Goal: Task Accomplishment & Management: Use online tool/utility

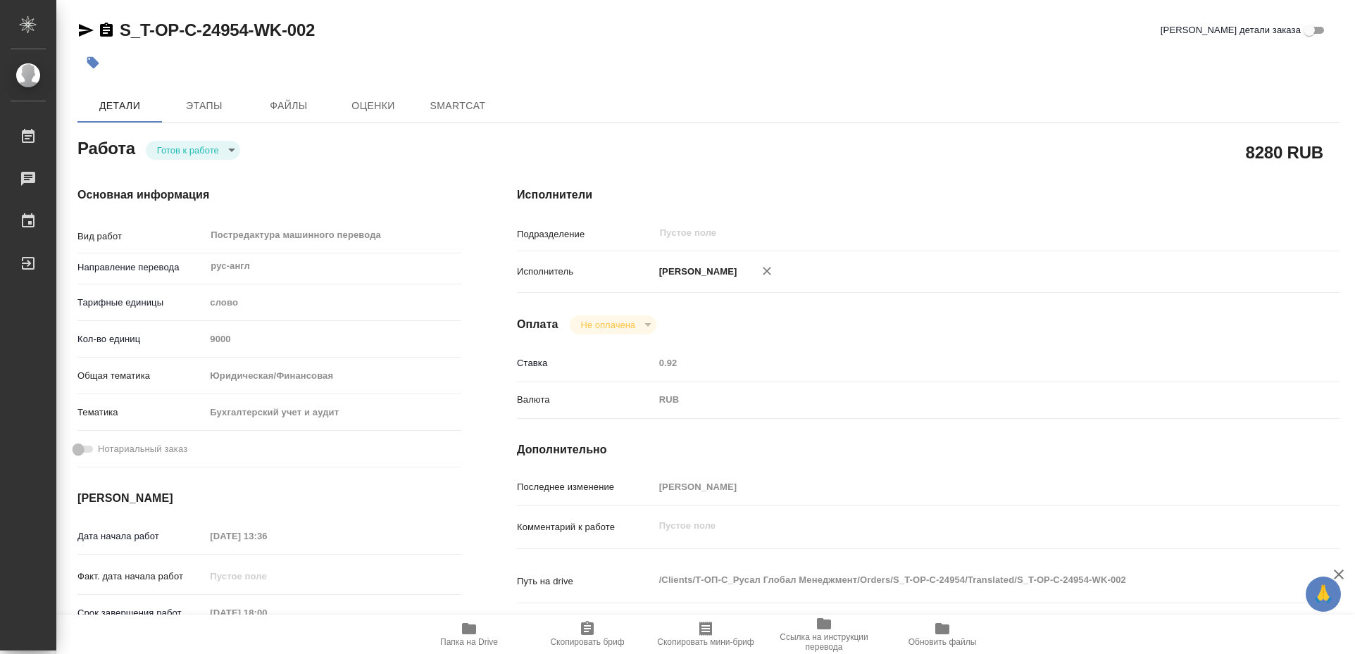
type textarea "x"
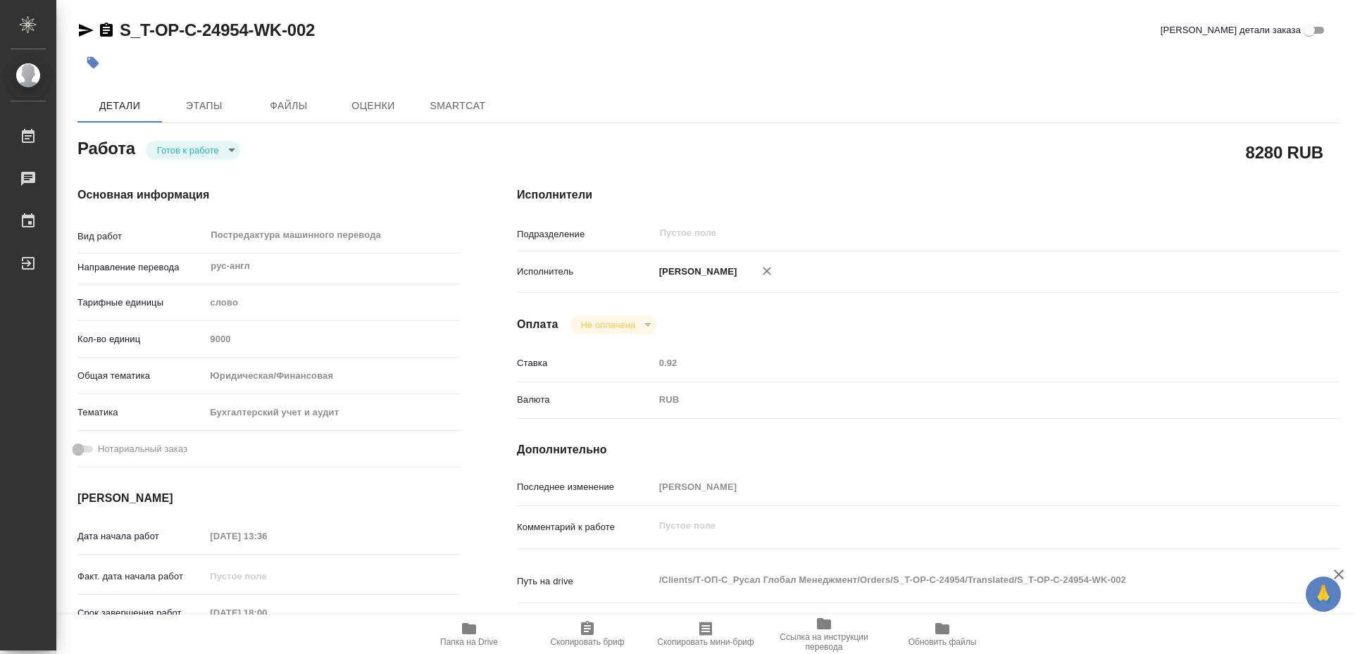
type textarea "x"
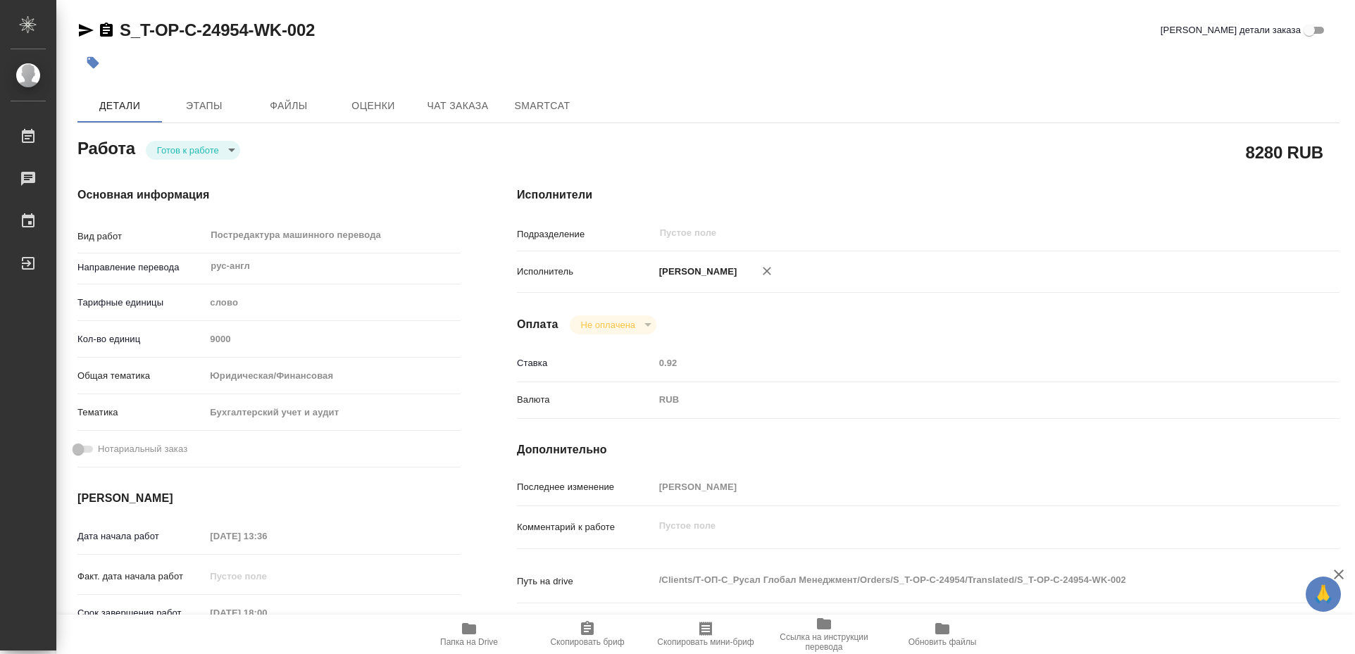
click at [469, 635] on icon "button" at bounding box center [469, 629] width 17 height 17
type textarea "x"
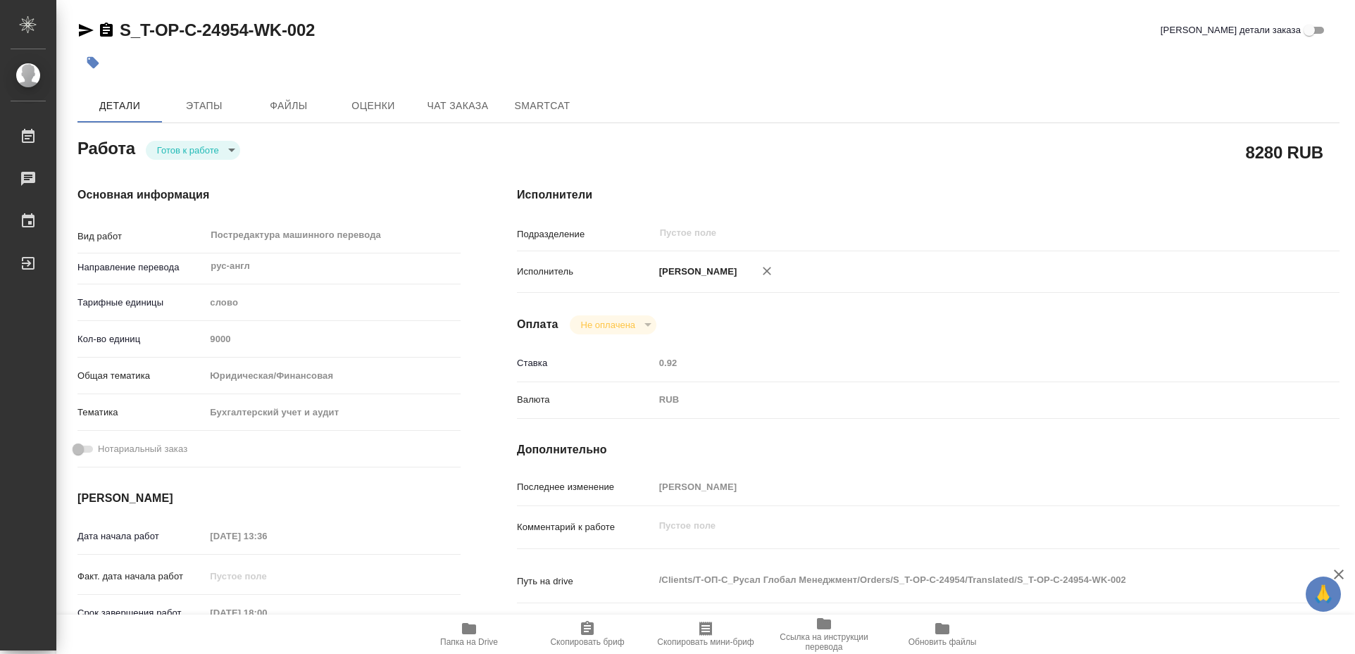
type textarea "x"
click at [469, 635] on icon "button" at bounding box center [469, 628] width 14 height 11
type textarea "x"
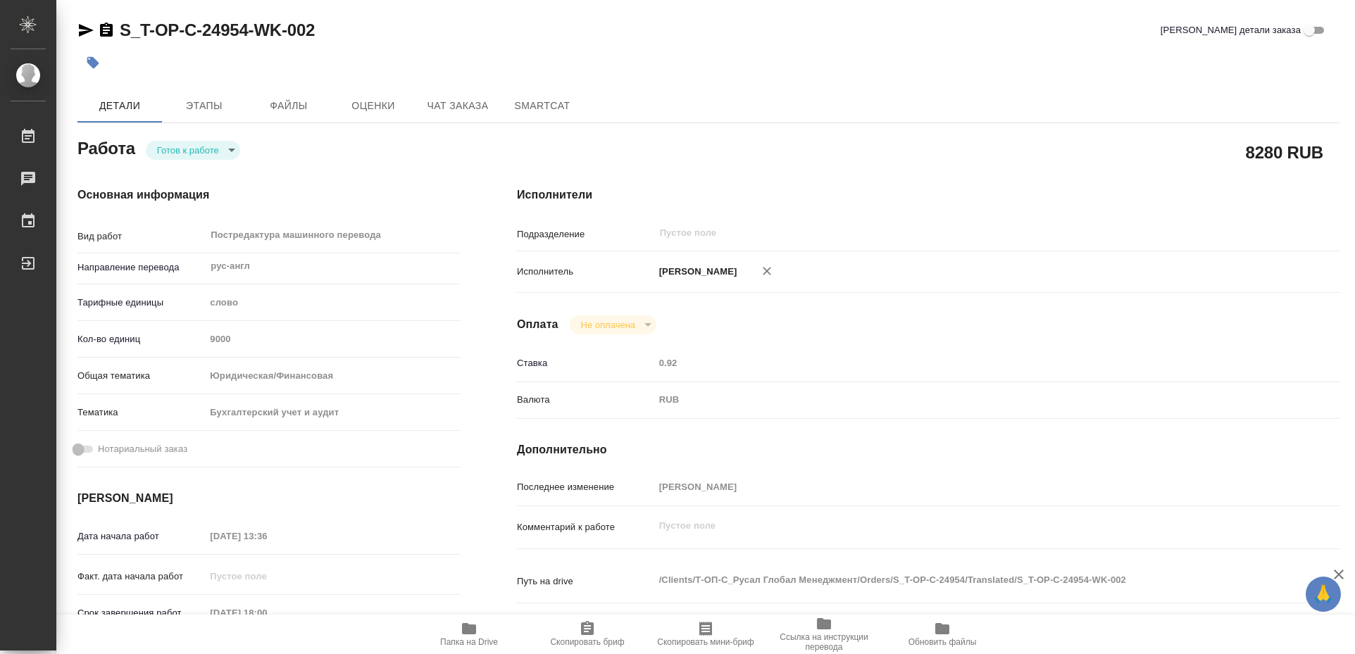
type textarea "x"
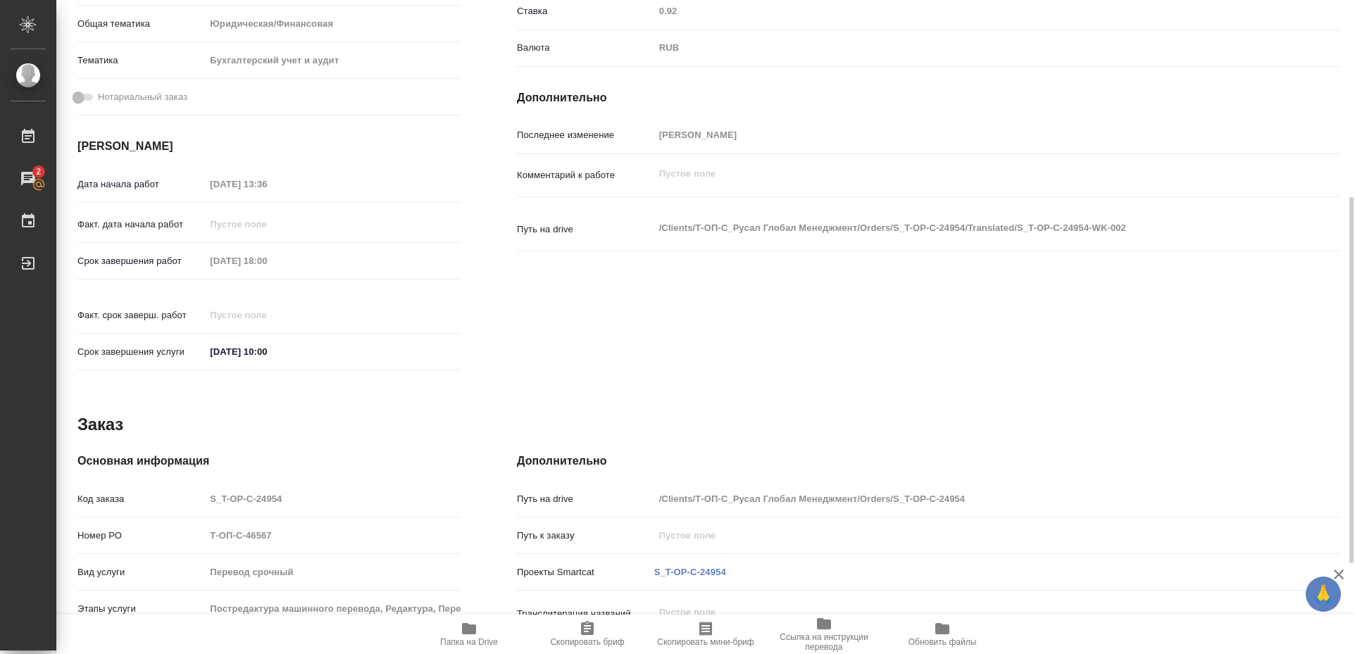
scroll to position [514, 0]
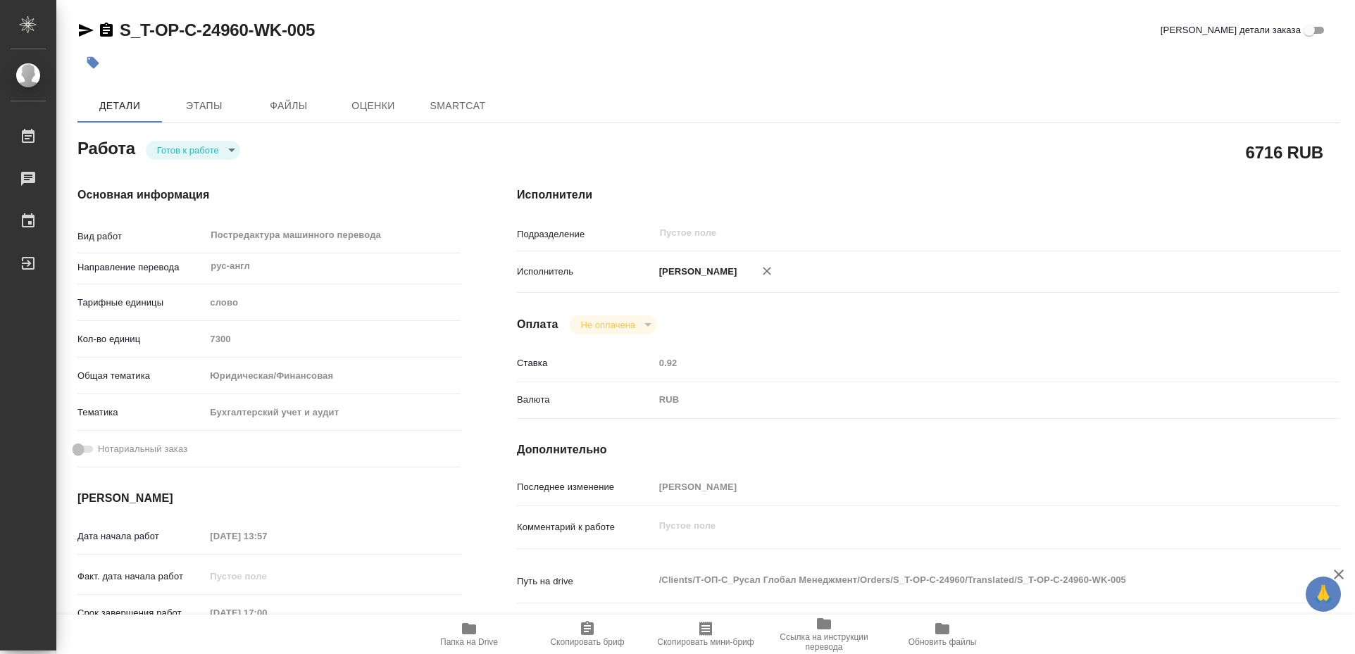
type textarea "x"
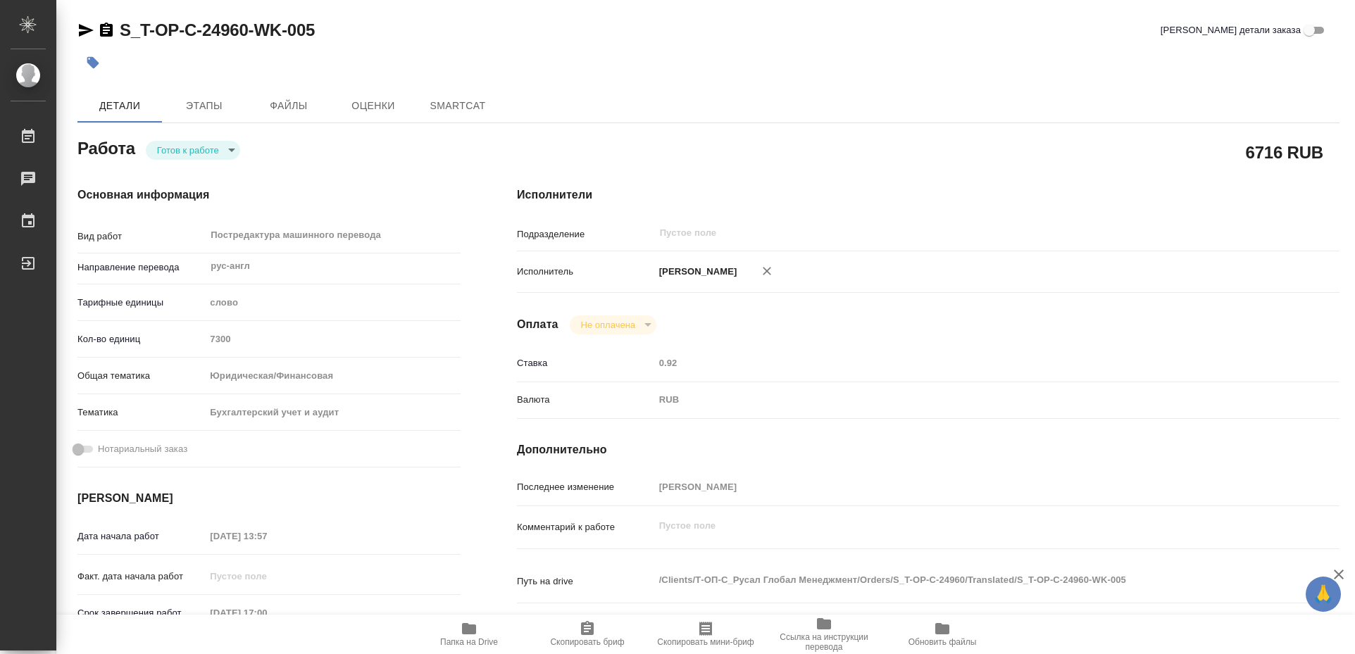
type textarea "x"
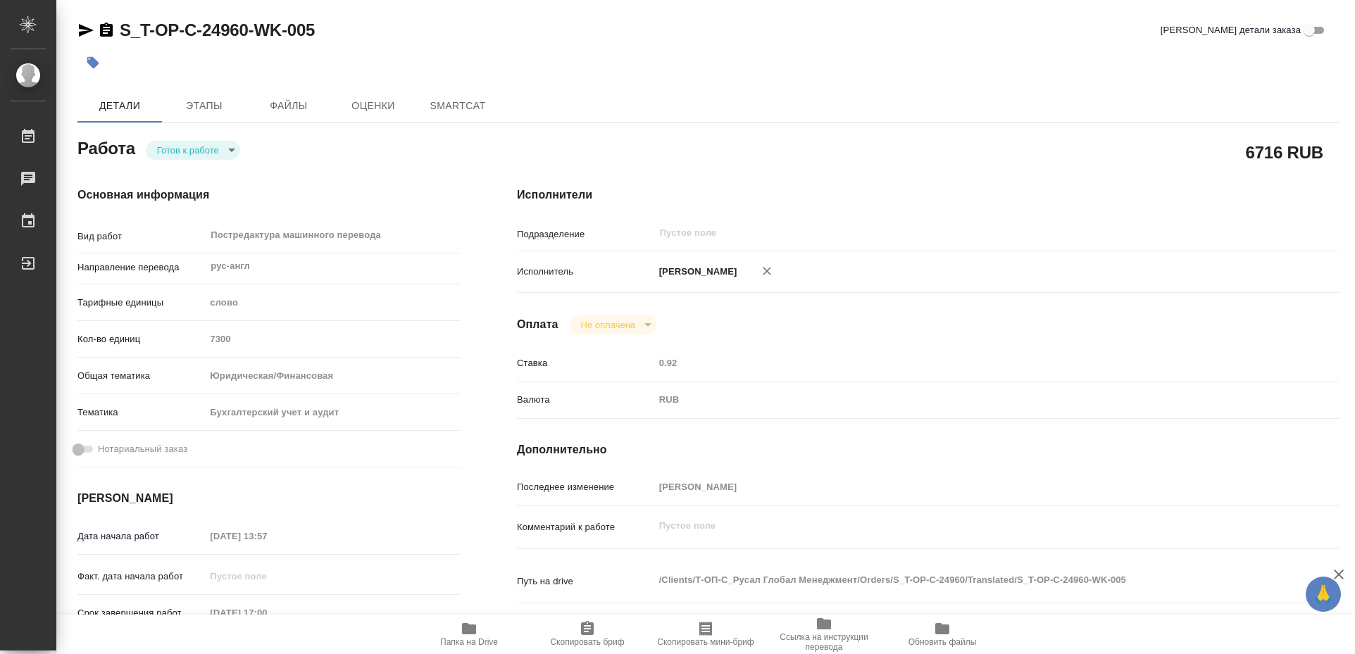
type textarea "x"
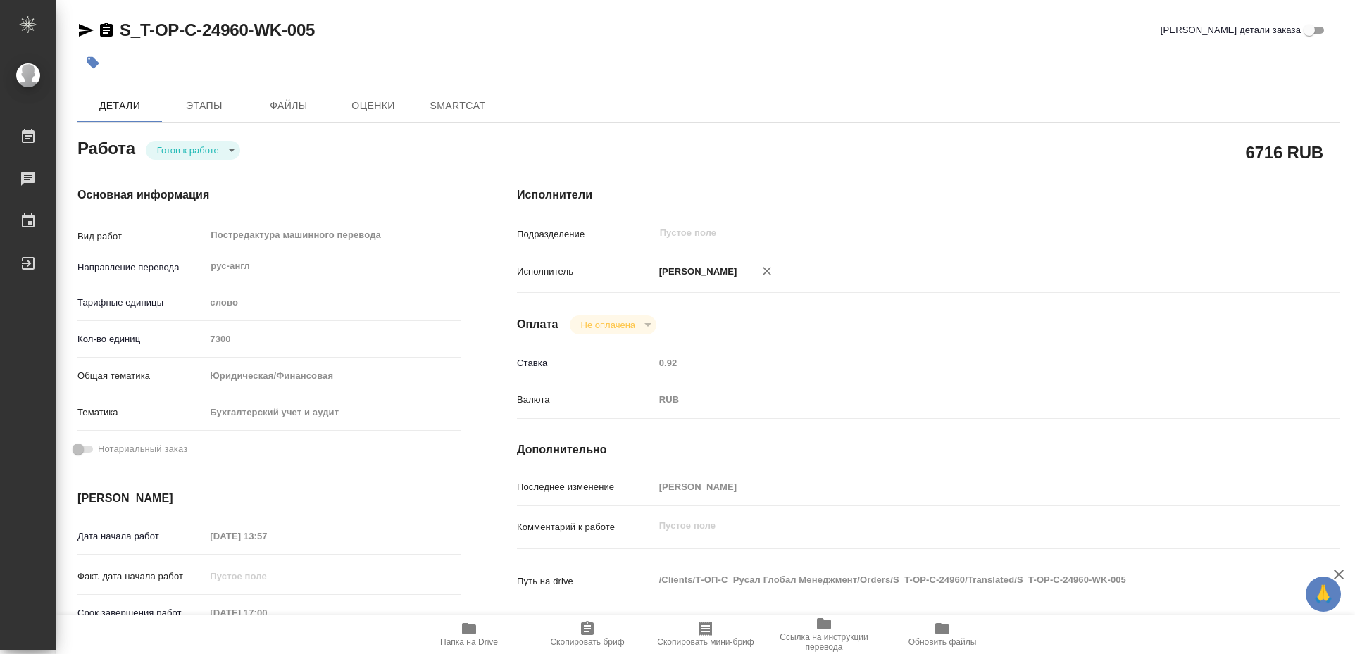
type textarea "x"
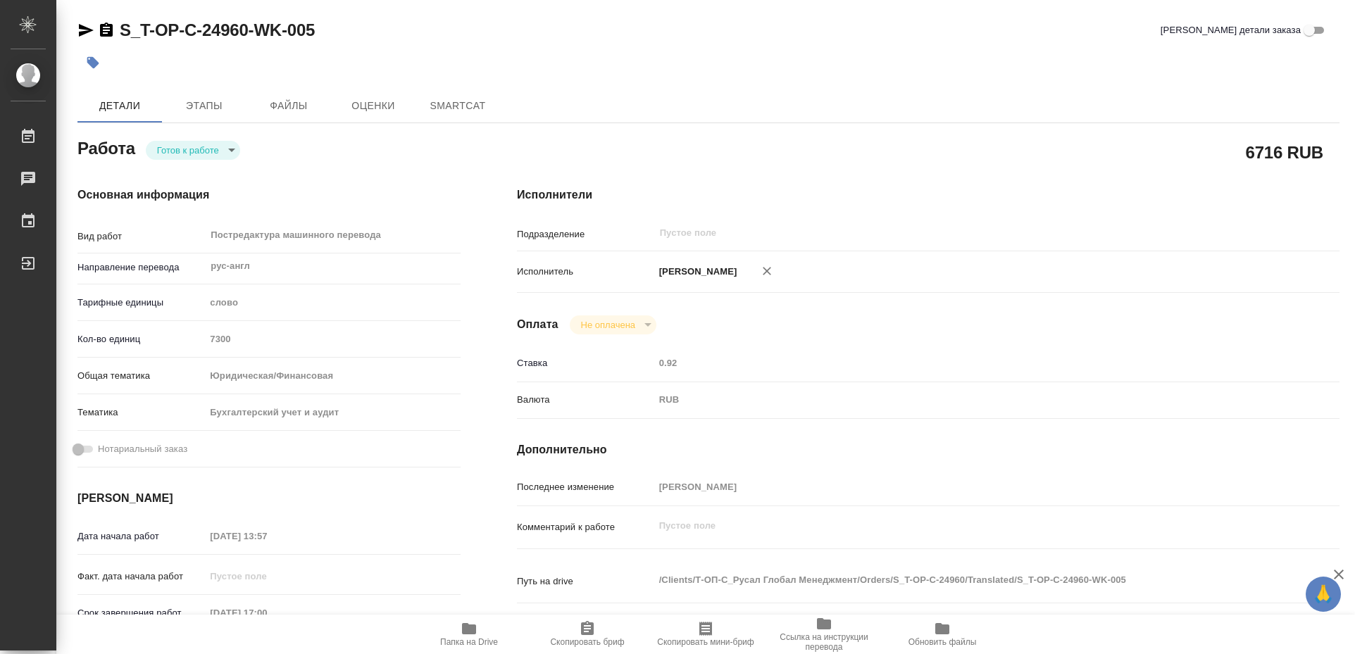
type textarea "x"
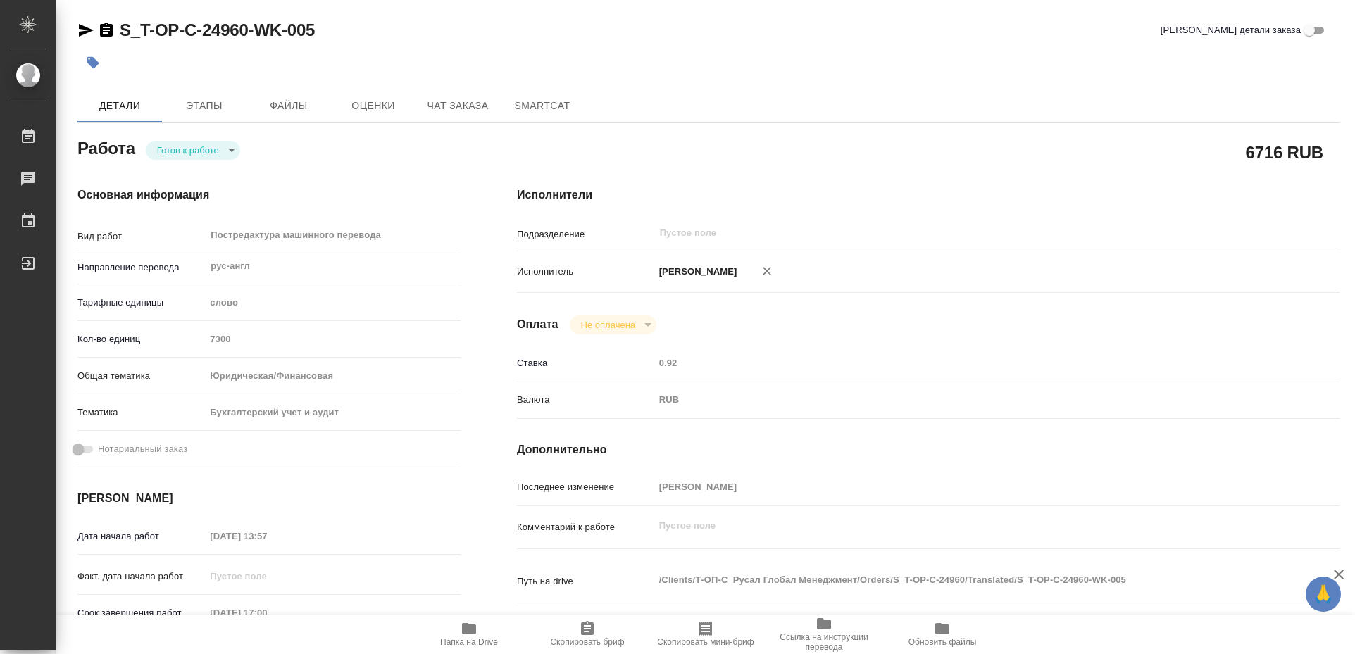
type textarea "x"
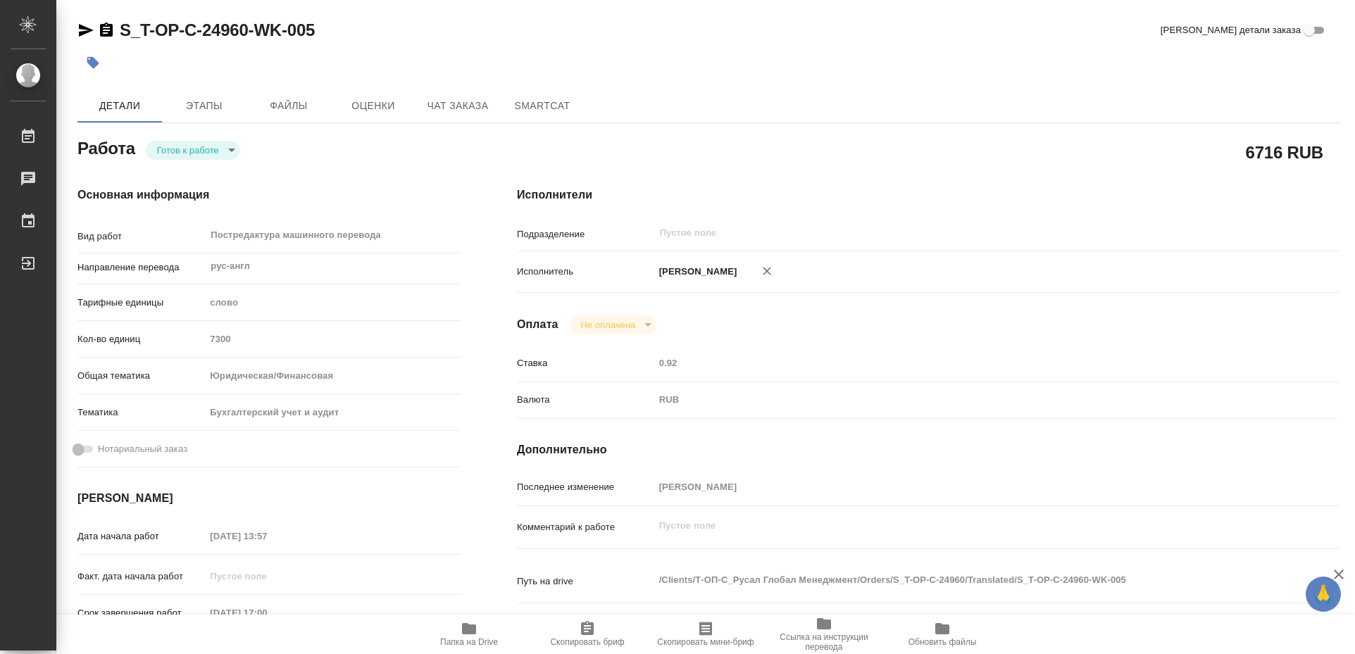
type textarea "x"
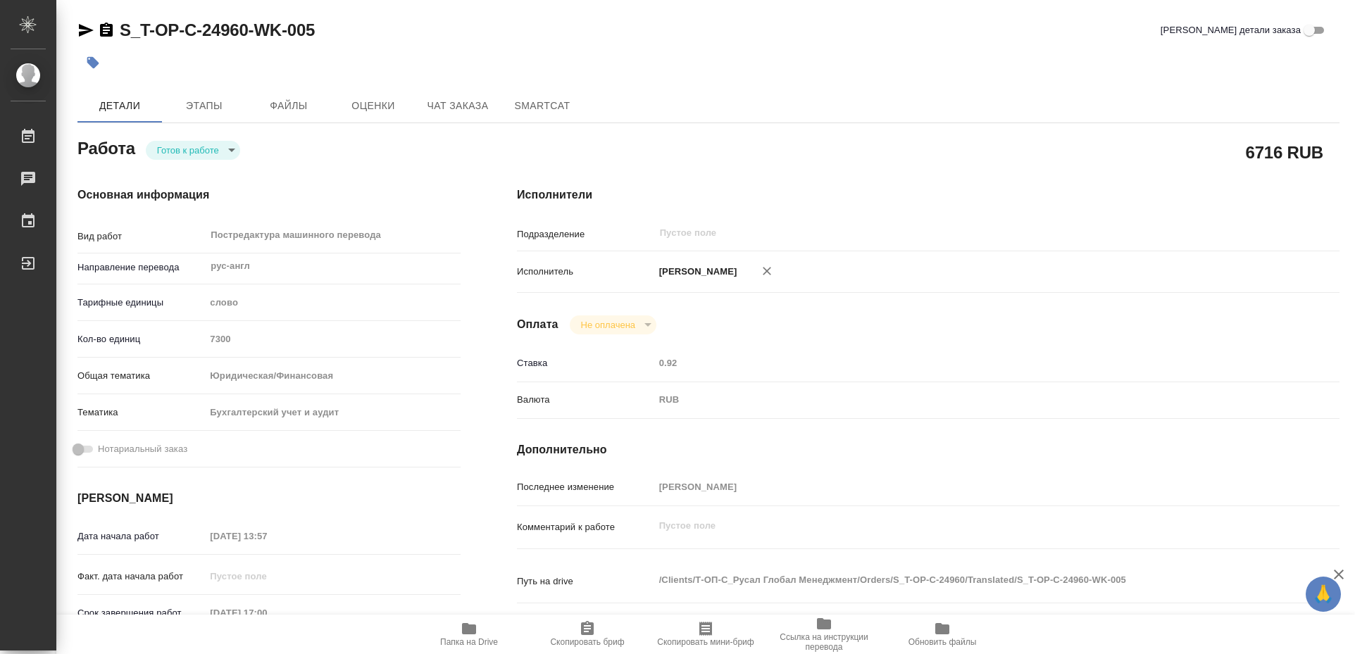
click at [467, 635] on icon "button" at bounding box center [469, 629] width 17 height 17
click at [467, 634] on icon "button" at bounding box center [469, 628] width 14 height 11
type textarea "x"
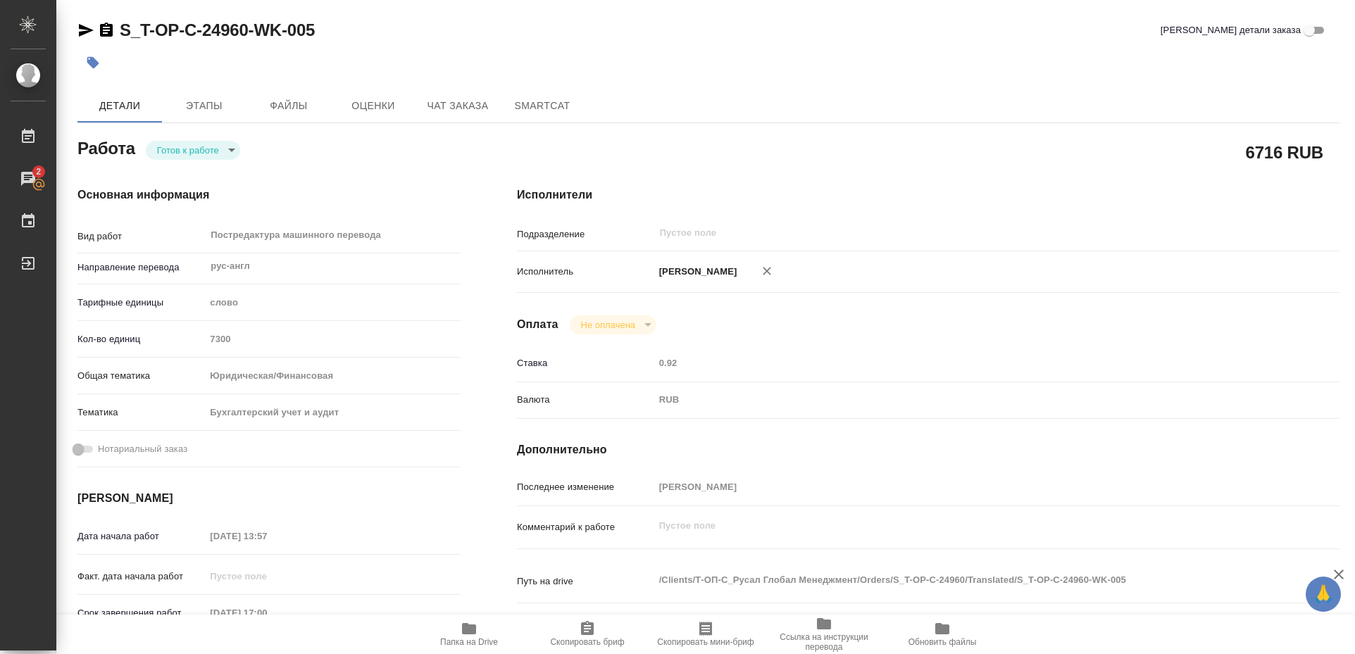
type textarea "x"
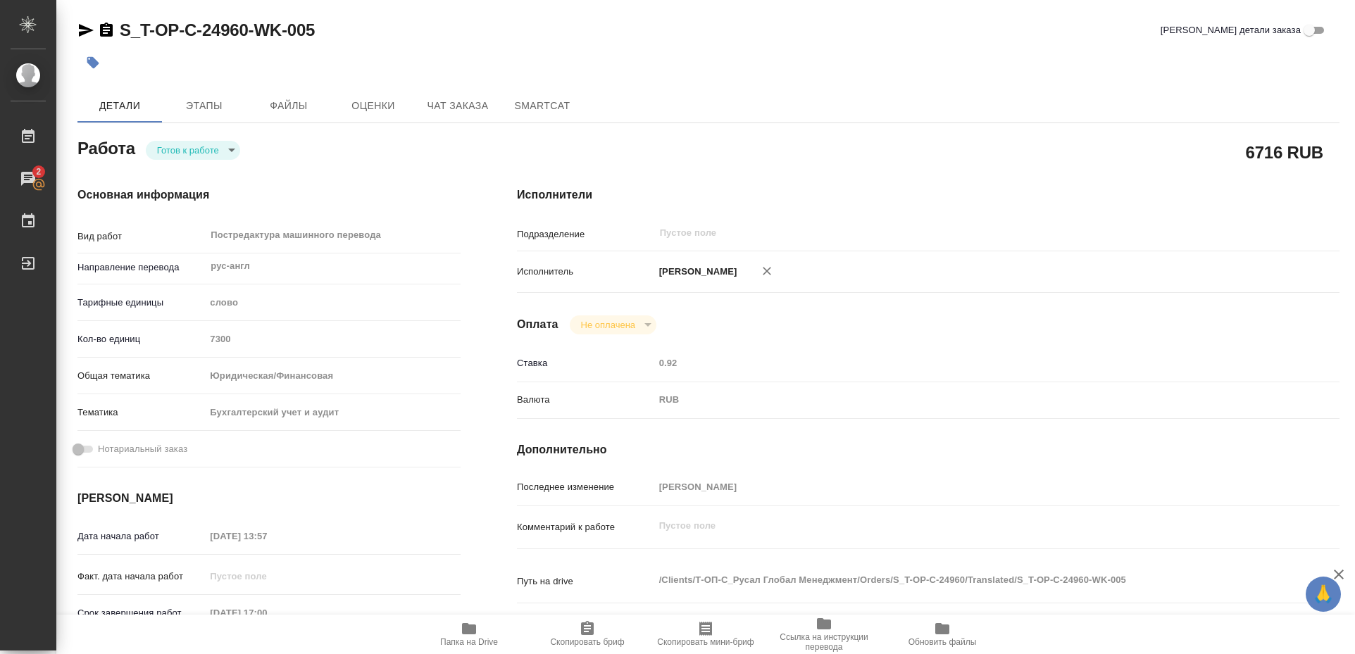
type textarea "x"
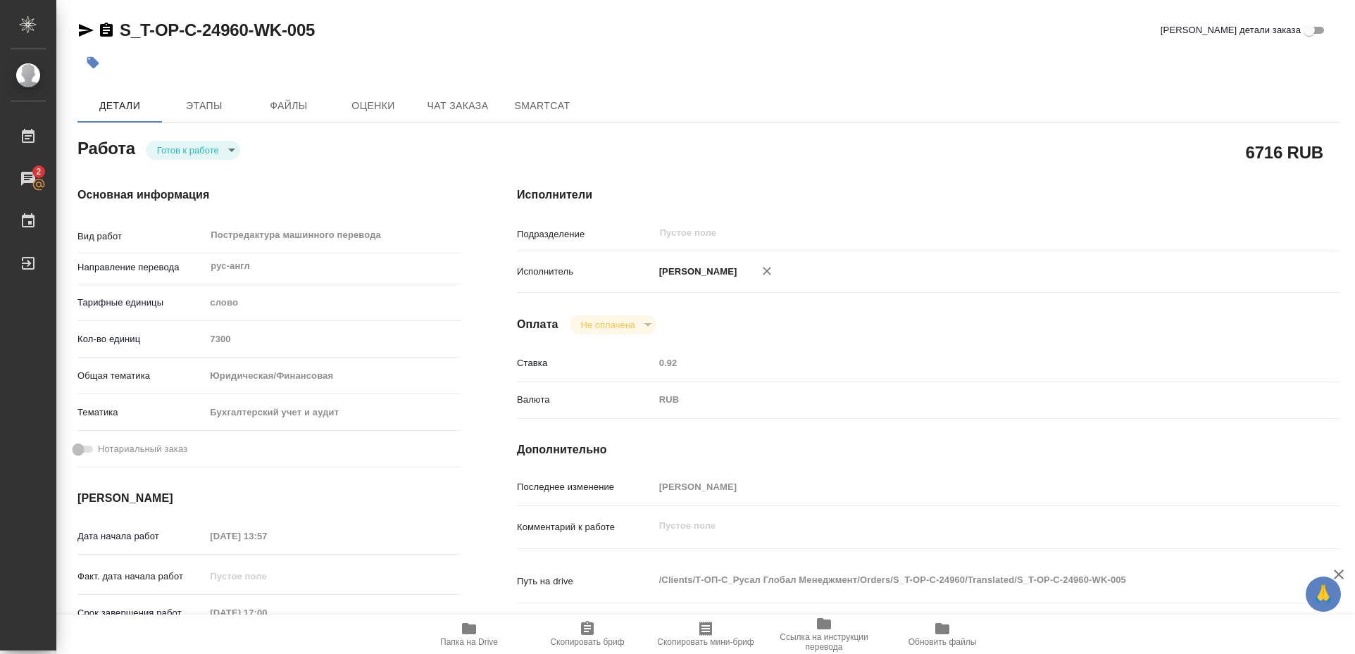
type textarea "x"
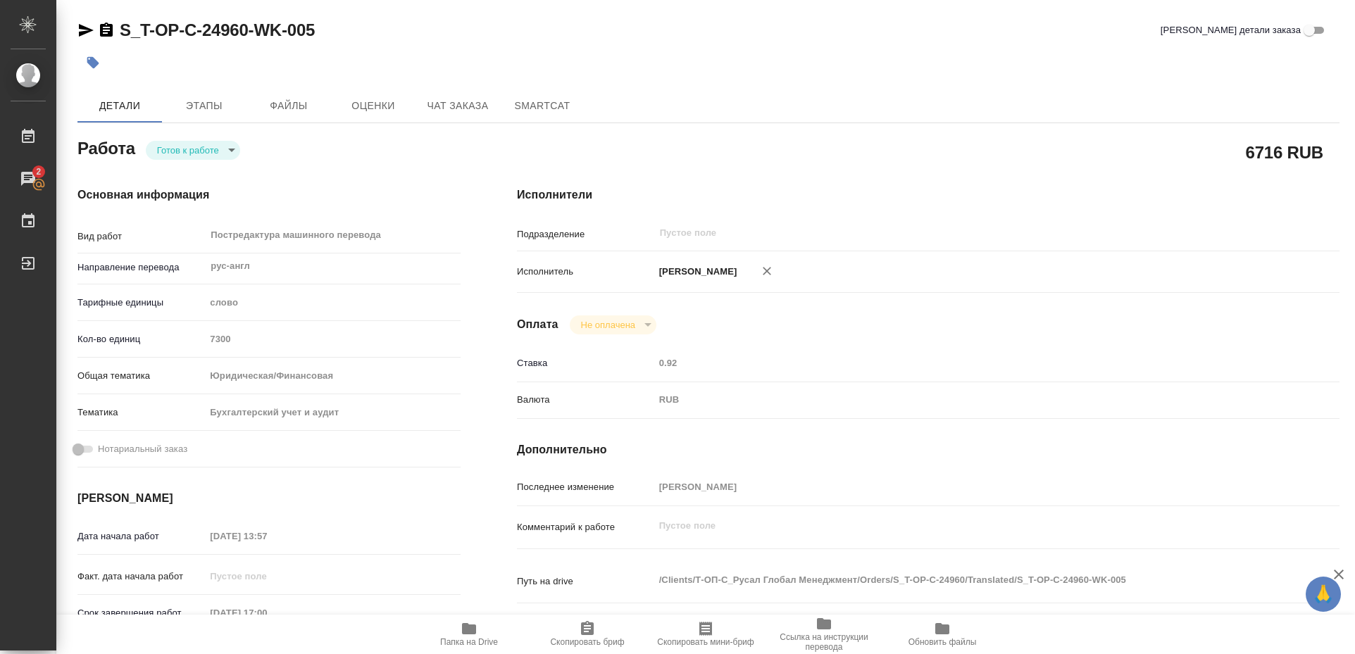
type textarea "x"
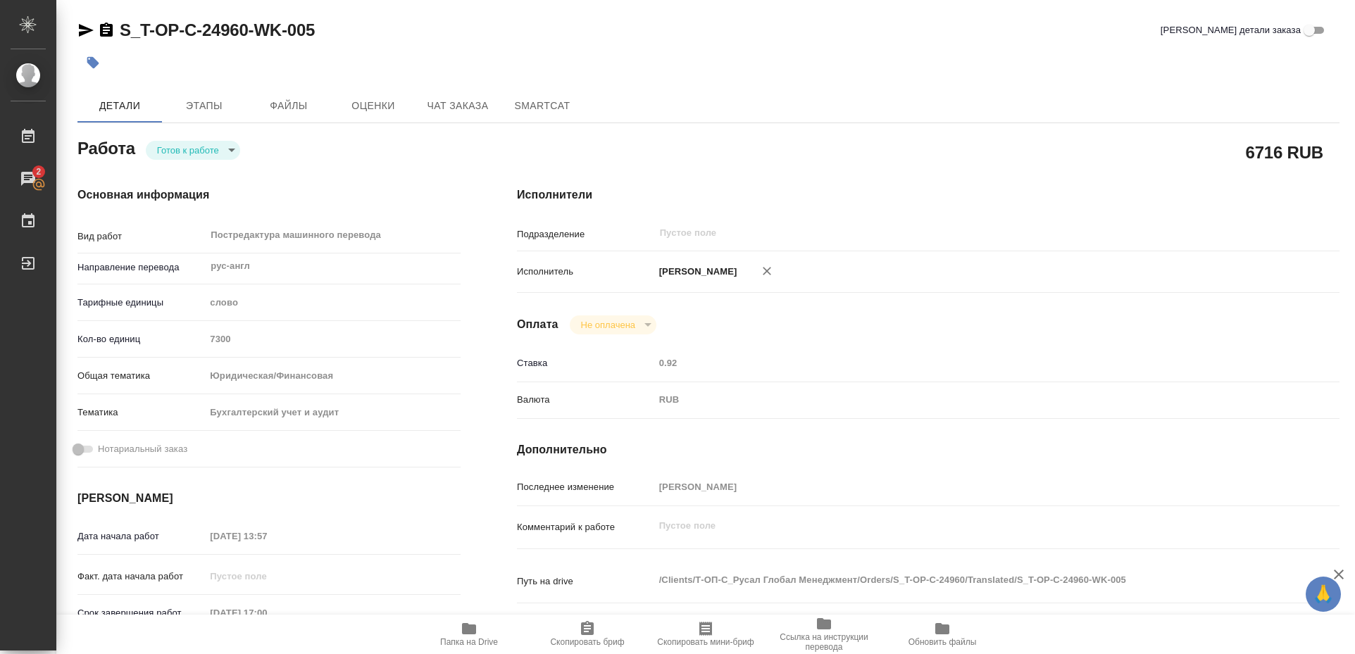
type textarea "x"
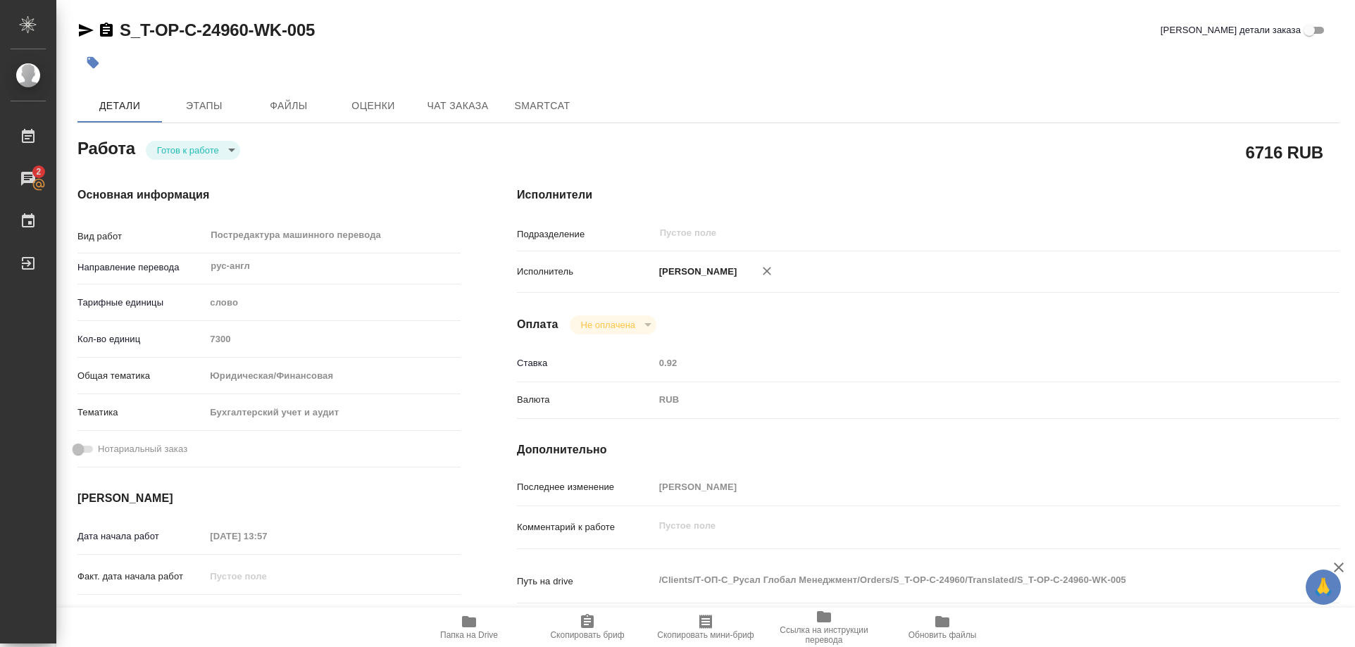
type textarea "x"
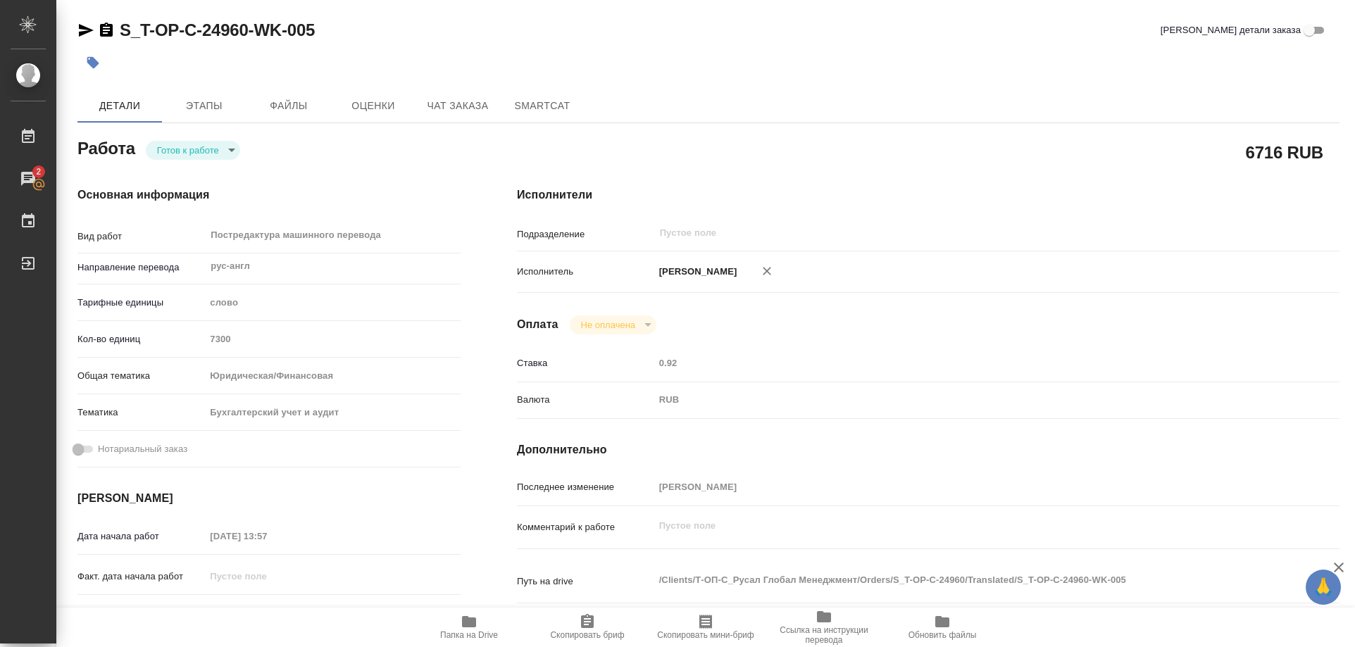
type textarea "x"
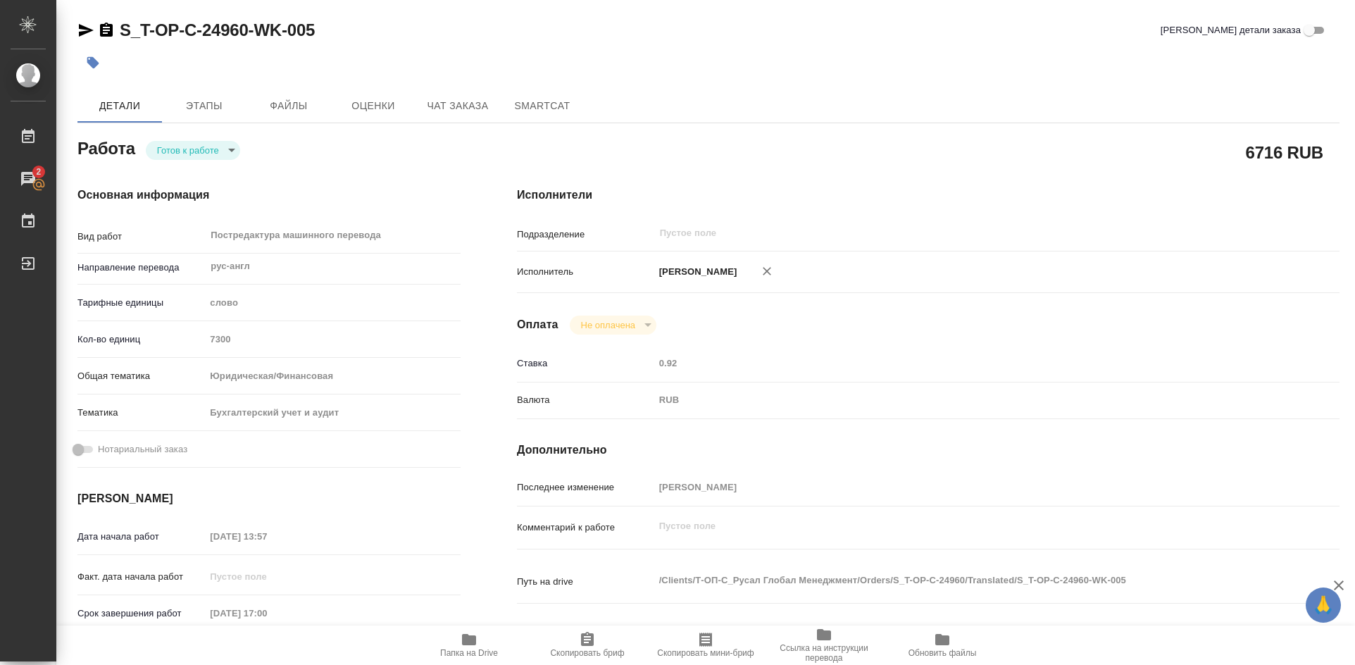
type textarea "x"
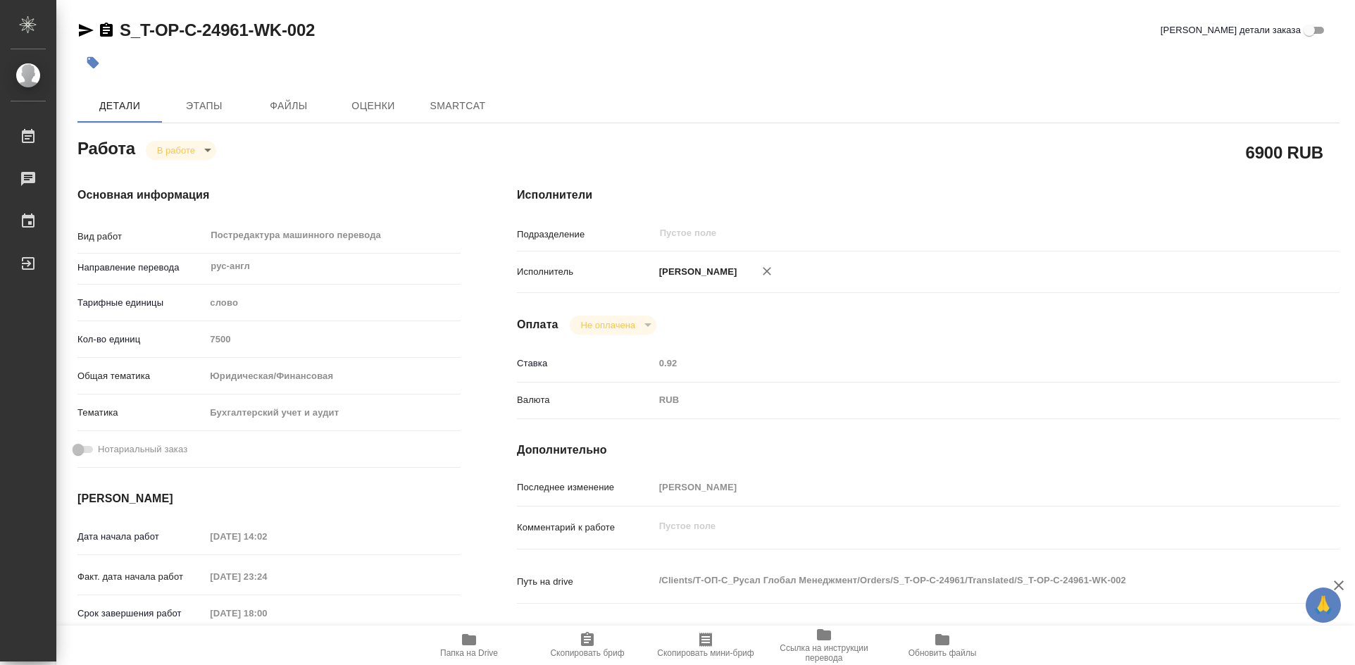
type textarea "x"
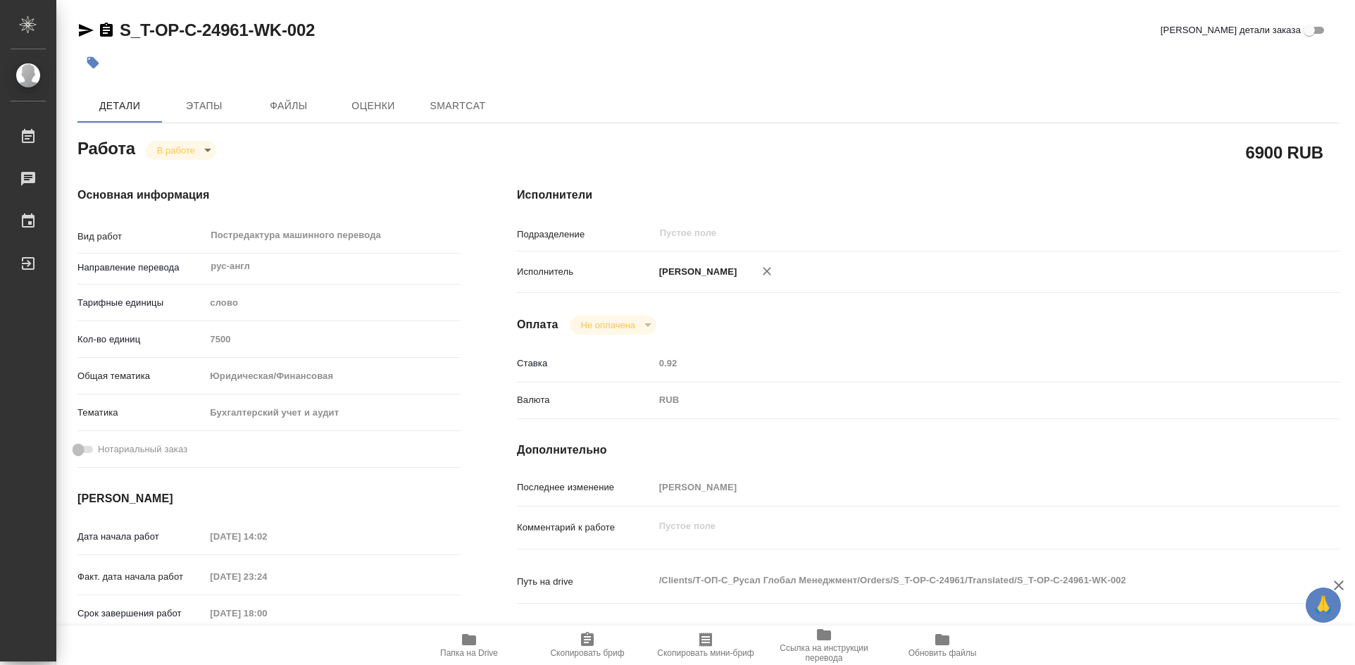
type textarea "x"
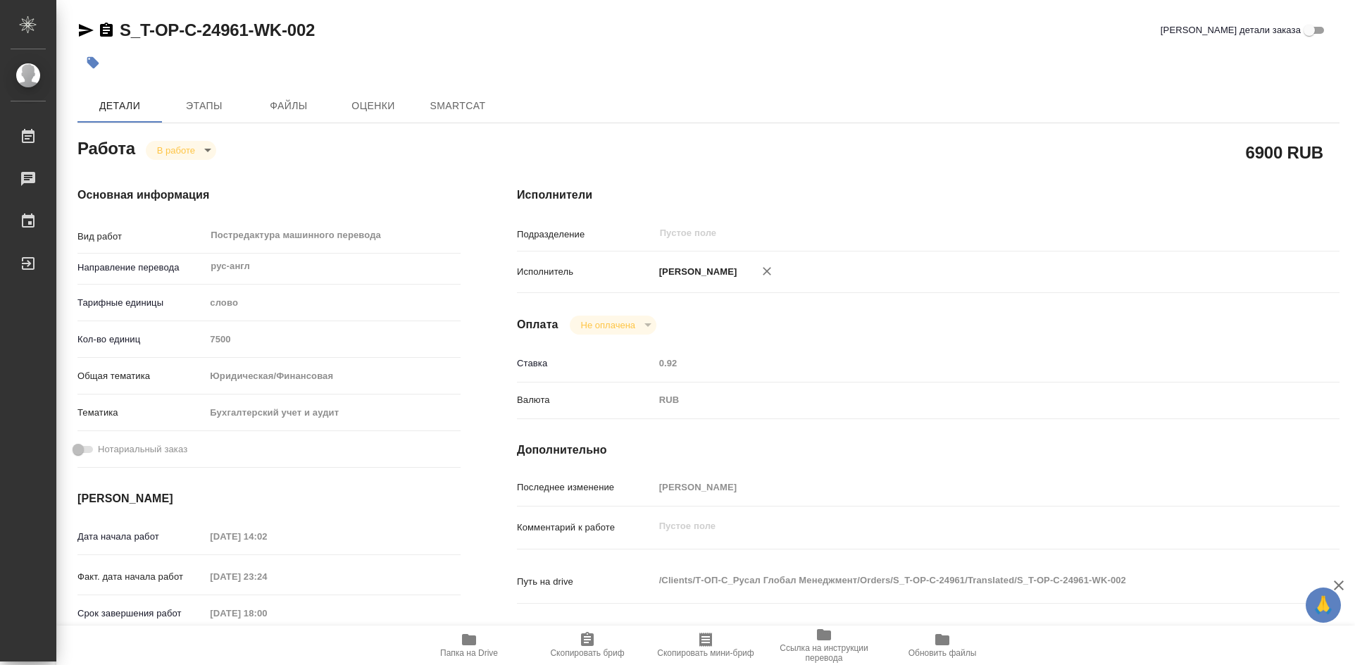
type textarea "x"
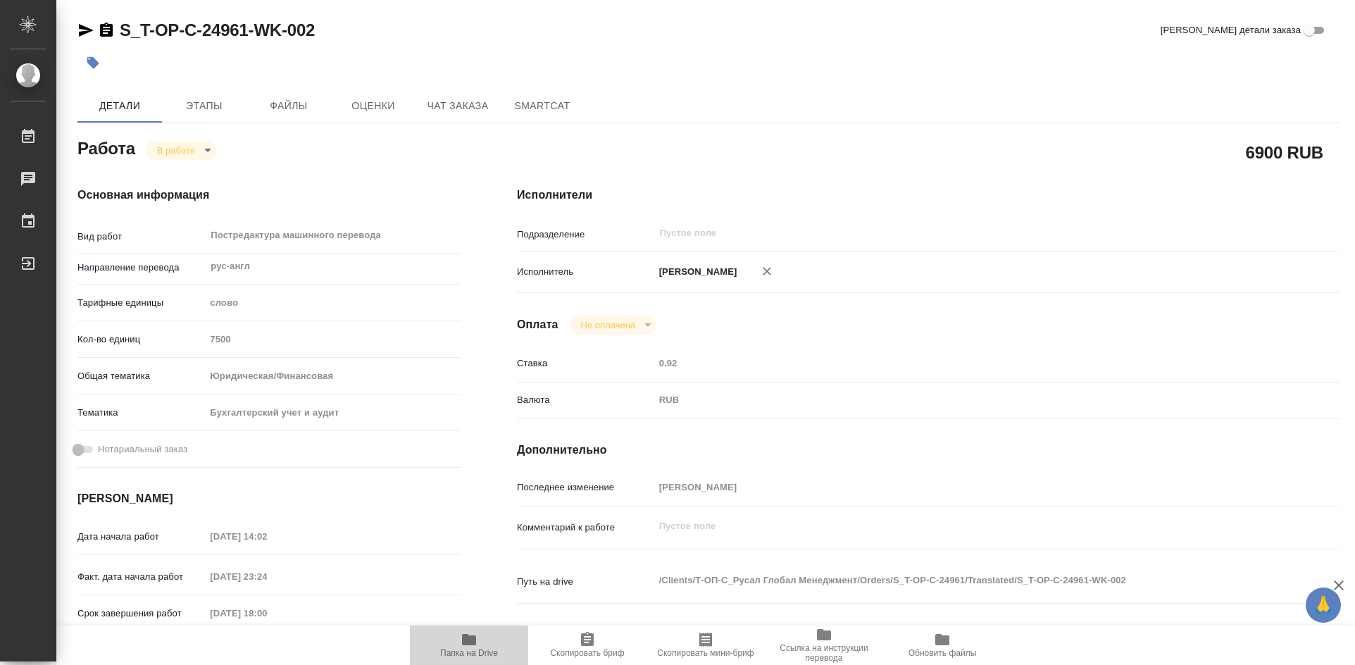
click at [480, 641] on span "Папка на Drive" at bounding box center [468, 644] width 101 height 27
type textarea "x"
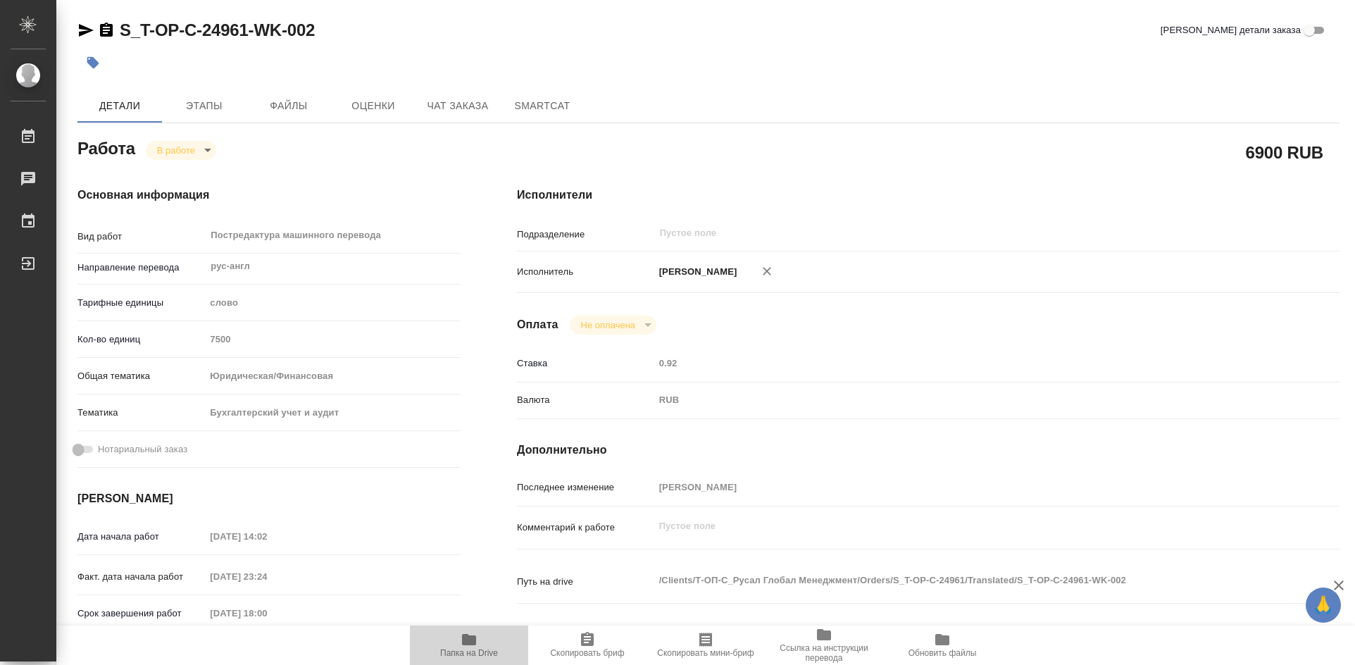
type textarea "x"
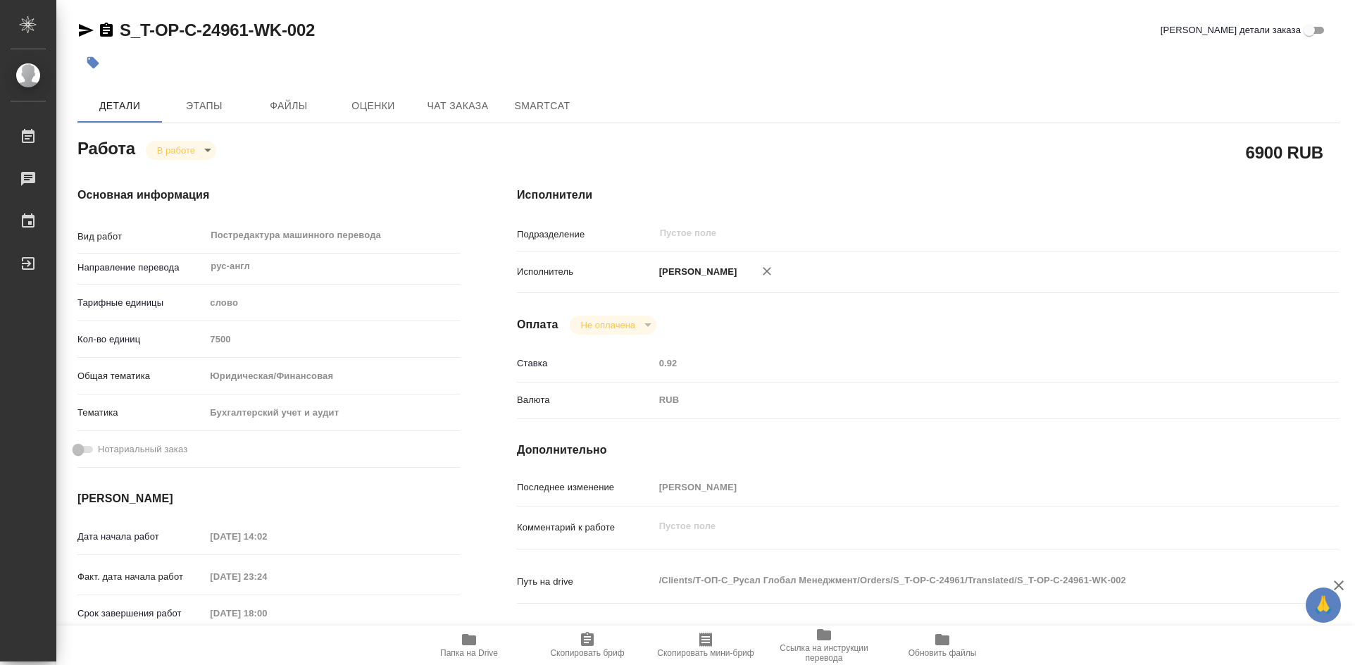
type textarea "x"
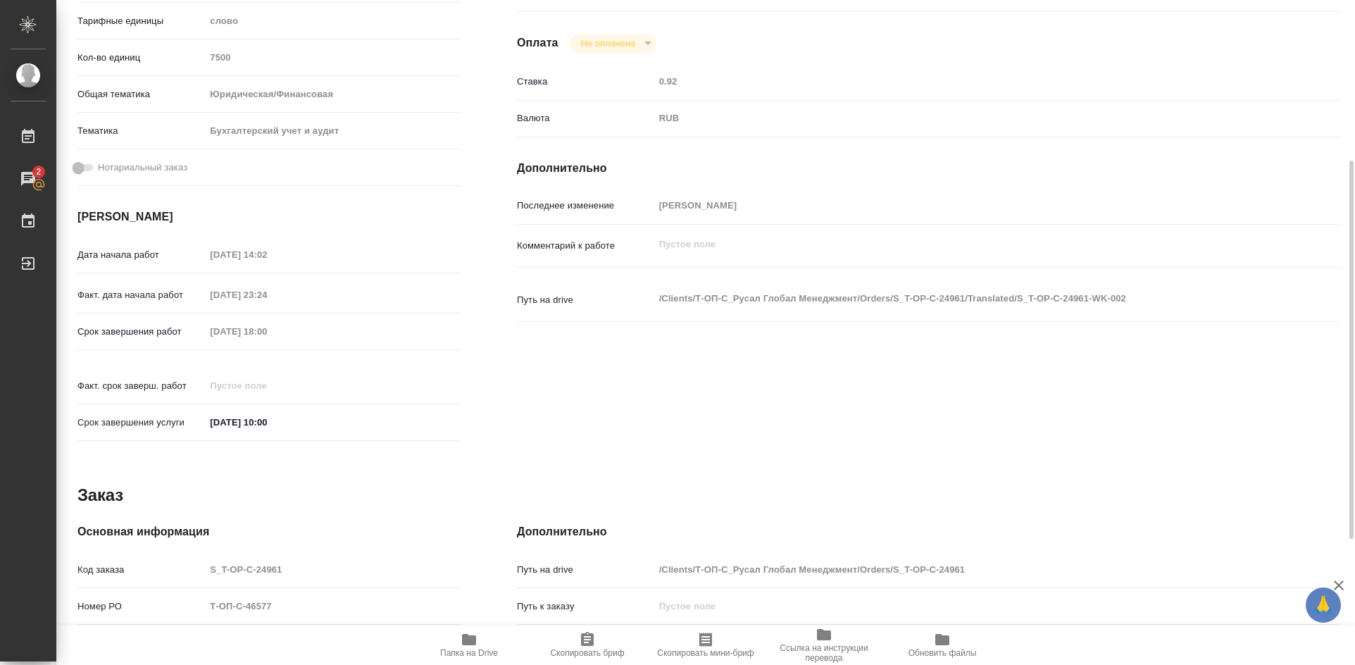
scroll to position [493, 0]
